Goal: Task Accomplishment & Management: Complete application form

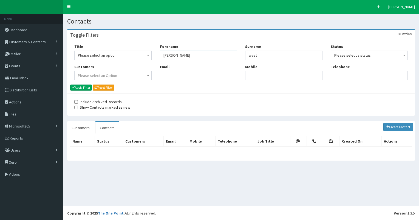
drag, startPoint x: 163, startPoint y: 53, endPoint x: 195, endPoint y: 57, distance: 32.3
click at [195, 57] on input "catherine" at bounding box center [198, 55] width 77 height 9
type input "oppong"
click at [70, 85] on button "Apply Filter" at bounding box center [81, 88] width 22 height 6
click at [78, 87] on button "Apply Filter" at bounding box center [81, 88] width 22 height 6
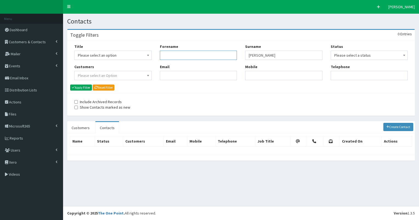
click at [166, 56] on input "Forename" at bounding box center [198, 55] width 77 height 9
type input "k"
type input "mather"
click at [83, 89] on button "Apply Filter" at bounding box center [81, 88] width 22 height 6
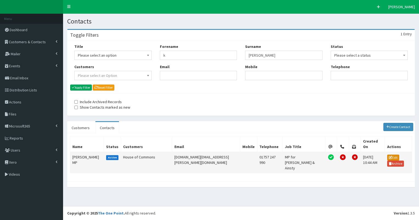
click at [388, 155] on link "Edit" at bounding box center [393, 158] width 12 height 6
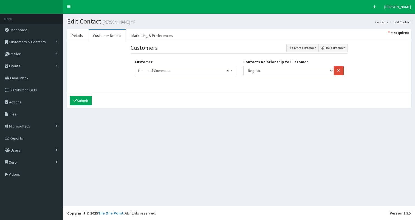
select select
click at [78, 36] on link "Details" at bounding box center [77, 36] width 20 height 12
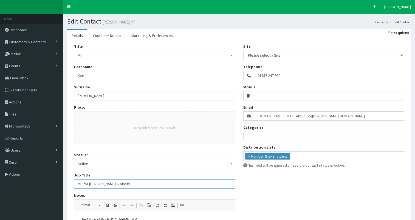
click at [77, 183] on input "MP for Selby & Ainsty" at bounding box center [154, 184] width 161 height 9
paste input "Parliamentary Under-Secretary of State in the Department for Transport"
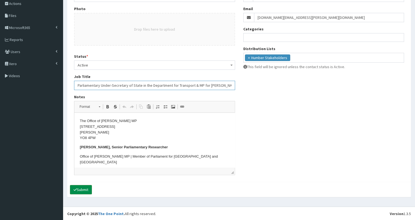
type input "Parliamentary Under-Secretary of State in the Department for Transport & MP for…"
click at [83, 189] on button "Submit" at bounding box center [81, 189] width 22 height 9
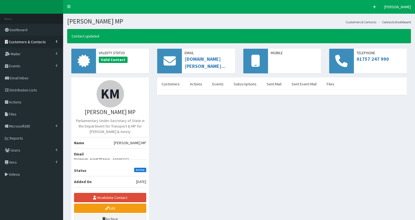
click at [33, 41] on span "Customers & Contacts" at bounding box center [27, 41] width 37 height 5
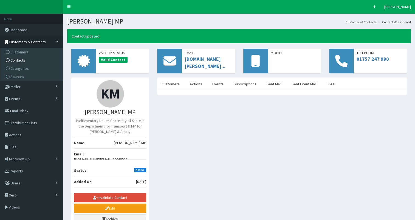
click at [32, 59] on link "Contacts" at bounding box center [32, 60] width 61 height 8
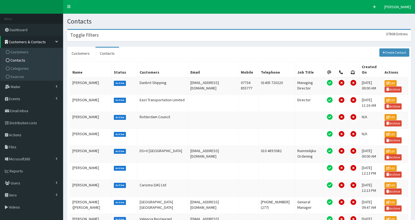
click at [115, 36] on div "Toggle Filters 37806 Entries" at bounding box center [238, 35] width 343 height 11
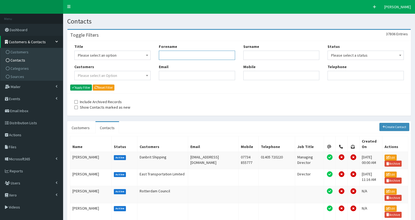
click at [177, 57] on input "Forename" at bounding box center [197, 55] width 76 height 9
type input "nic"
type input "dakin"
click at [86, 87] on button "Apply Filter" at bounding box center [81, 88] width 22 height 6
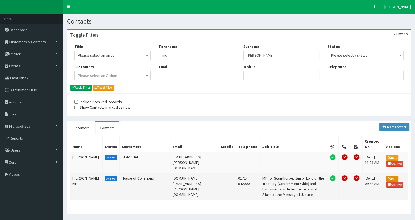
click at [393, 176] on link "Edit" at bounding box center [392, 179] width 12 height 6
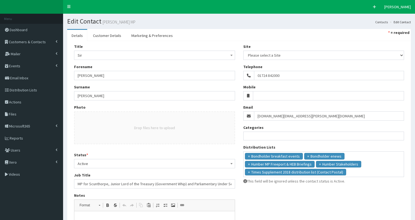
select select
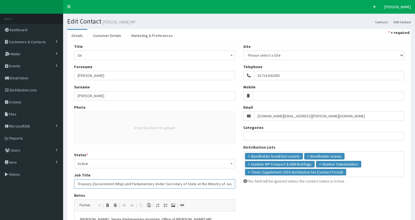
drag, startPoint x: 110, startPoint y: 184, endPoint x: 250, endPoint y: 183, distance: 140.4
click at [250, 183] on div "Title Please select an option Mr Mrs Ms Miss Dr MP QC MBE MEP CBE Cllr Professo…" at bounding box center [239, 161] width 338 height 234
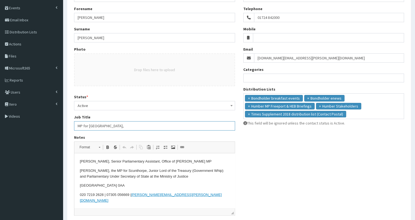
scroll to position [64, 0]
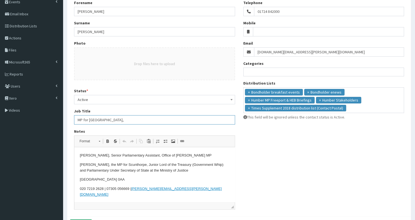
type input "MP for Scunthorpe,"
click at [79, 156] on html "Lawrence Rayner, Senior Parliamentary Assistant, Office of Sir Nic Dakin MP Sir…" at bounding box center [154, 176] width 160 height 56
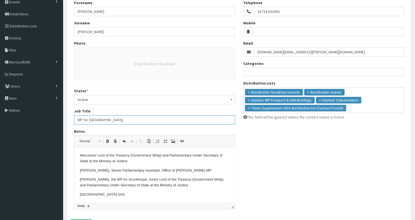
click at [107, 121] on input "MP for Scunthorpe," at bounding box center [154, 119] width 161 height 9
click at [78, 120] on input "MP for Scunthorpe" at bounding box center [154, 119] width 161 height 9
paste input "Junior Lord of the Treasury (Government Whip)"
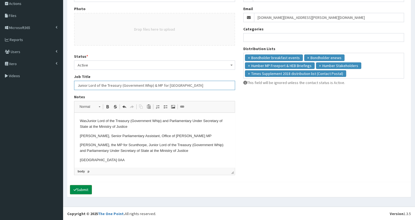
type input "Junior Lord of the Treasury (Government Whip) & MP for Scunthorpe"
click at [80, 188] on button "Submit" at bounding box center [81, 189] width 22 height 9
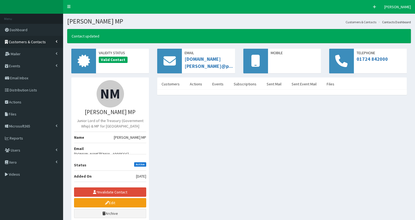
click at [33, 42] on span "Customers & Contacts" at bounding box center [27, 41] width 37 height 5
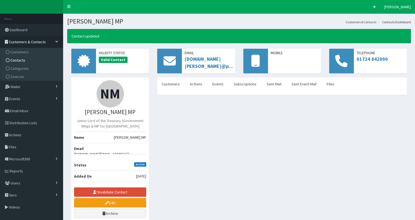
click at [35, 57] on link "Contacts" at bounding box center [32, 60] width 61 height 8
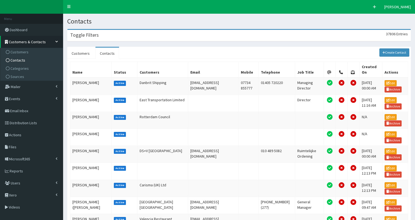
click at [98, 36] on div "Toggle Filters 37806 Entries" at bounding box center [238, 35] width 343 height 11
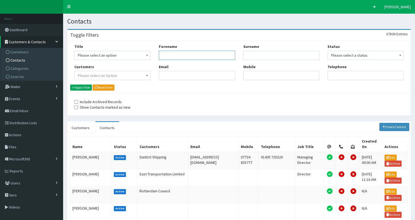
click at [184, 54] on input "Forename" at bounding box center [197, 55] width 76 height 9
type input "mike"
type input "kane"
click at [84, 86] on button "Apply Filter" at bounding box center [81, 88] width 22 height 6
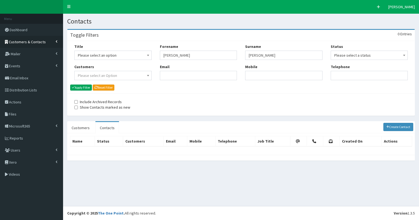
click at [22, 43] on span "Customers & Contacts" at bounding box center [27, 41] width 37 height 5
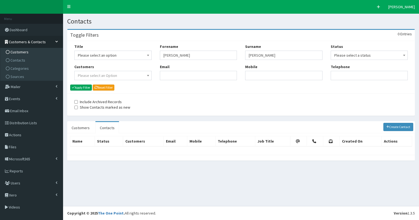
click at [18, 51] on span "Customers" at bounding box center [19, 52] width 18 height 5
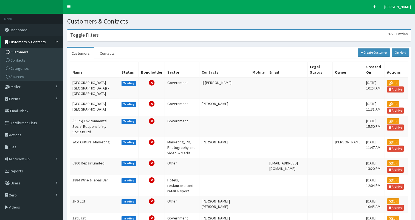
click at [91, 34] on h3 "Toggle Filters" at bounding box center [84, 35] width 29 height 5
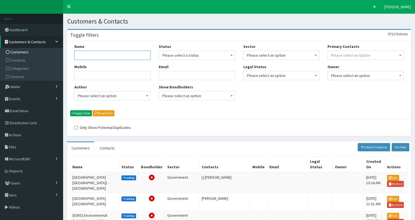
click at [81, 58] on input "Name" at bounding box center [112, 55] width 76 height 9
type input "[PERSON_NAME]"
click at [87, 114] on button "Apply Filter" at bounding box center [81, 114] width 22 height 6
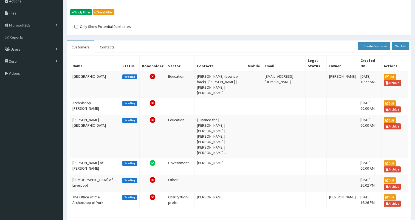
scroll to position [102, 0]
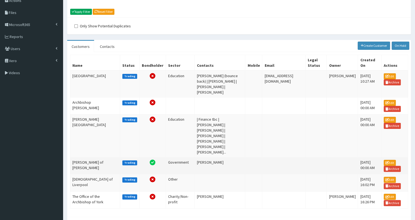
click at [77, 158] on td "[PERSON_NAME] of [PERSON_NAME]" at bounding box center [95, 166] width 50 height 17
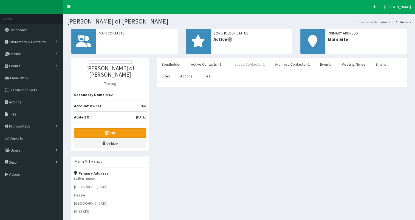
click at [249, 65] on link "Inactive Contacts - 1" at bounding box center [248, 65] width 42 height 12
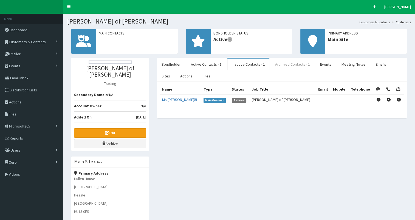
click at [282, 64] on link "Archived Contacts - 1" at bounding box center [293, 65] width 44 height 12
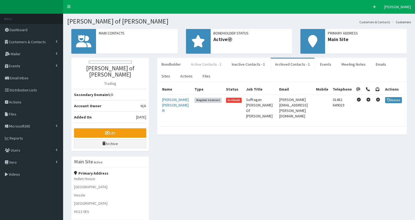
click at [198, 64] on link "Active Contacts - 1" at bounding box center [205, 65] width 39 height 12
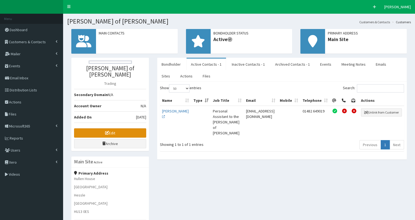
click at [98, 129] on link "Edit" at bounding box center [110, 133] width 72 height 9
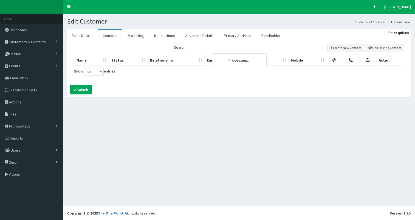
select select "50"
select select
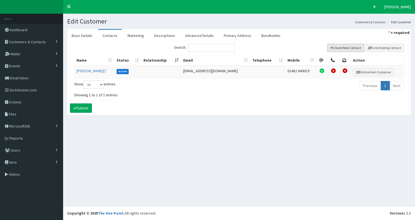
click at [344, 47] on button "Create New Contact" at bounding box center [345, 48] width 37 height 8
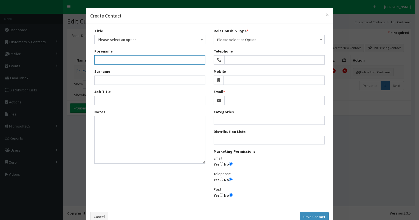
click at [97, 58] on input "Forename" at bounding box center [149, 59] width 111 height 9
paste input "Right Reverend [PERSON_NAME]"
drag, startPoint x: 139, startPoint y: 60, endPoint x: 179, endPoint y: 59, distance: 39.8
click at [179, 59] on input "Right Reverend [PERSON_NAME]" at bounding box center [149, 59] width 111 height 9
type input "Right Reverend Dr [PERSON_NAME]"
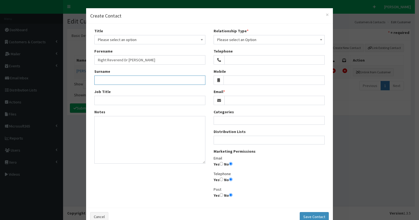
click at [108, 82] on input "Surname" at bounding box center [149, 80] width 111 height 9
paste input "[PERSON_NAME]"
type input "[PERSON_NAME]"
click at [242, 102] on input "Email" at bounding box center [274, 100] width 100 height 9
click at [99, 100] on input "Job Title" at bounding box center [149, 100] width 111 height 9
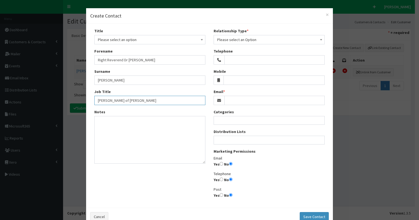
type input "[PERSON_NAME] of [PERSON_NAME]"
drag, startPoint x: 220, startPoint y: 165, endPoint x: 215, endPoint y: 144, distance: 22.3
click at [220, 165] on input "Yes" at bounding box center [222, 164] width 4 height 4
radio input "true"
click at [237, 41] on span "Please select an Option" at bounding box center [269, 40] width 104 height 8
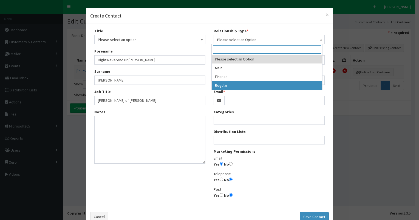
select select "3"
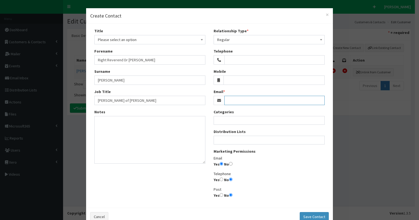
click at [236, 101] on input "Email" at bounding box center [274, 100] width 100 height 9
paste input "[EMAIL_ADDRESS][DOMAIN_NAME]"
click at [224, 100] on input "[EMAIL_ADDRESS][DOMAIN_NAME]" at bounding box center [274, 100] width 100 height 9
type input "[EMAIL_ADDRESS][DOMAIN_NAME]"
click at [218, 140] on ul at bounding box center [269, 139] width 111 height 7
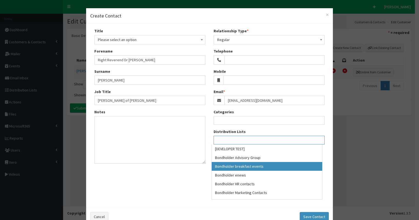
select select "99"
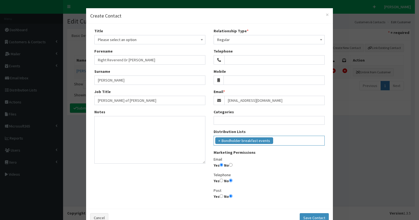
click at [275, 140] on ul "× Bondholder breakfast events" at bounding box center [269, 140] width 111 height 8
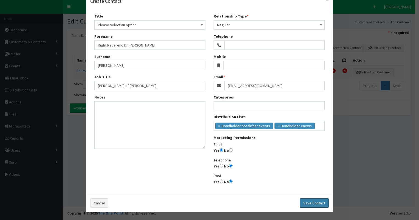
click at [313, 203] on button "Save Contact" at bounding box center [314, 203] width 29 height 9
select select
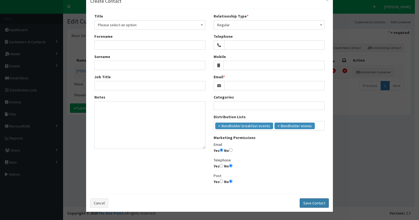
radio input "false"
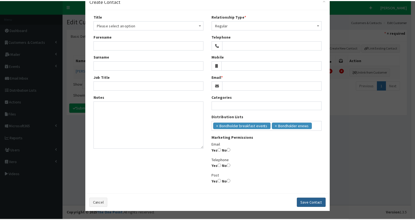
scroll to position [14, 0]
